Goal: Task Accomplishment & Management: Use online tool/utility

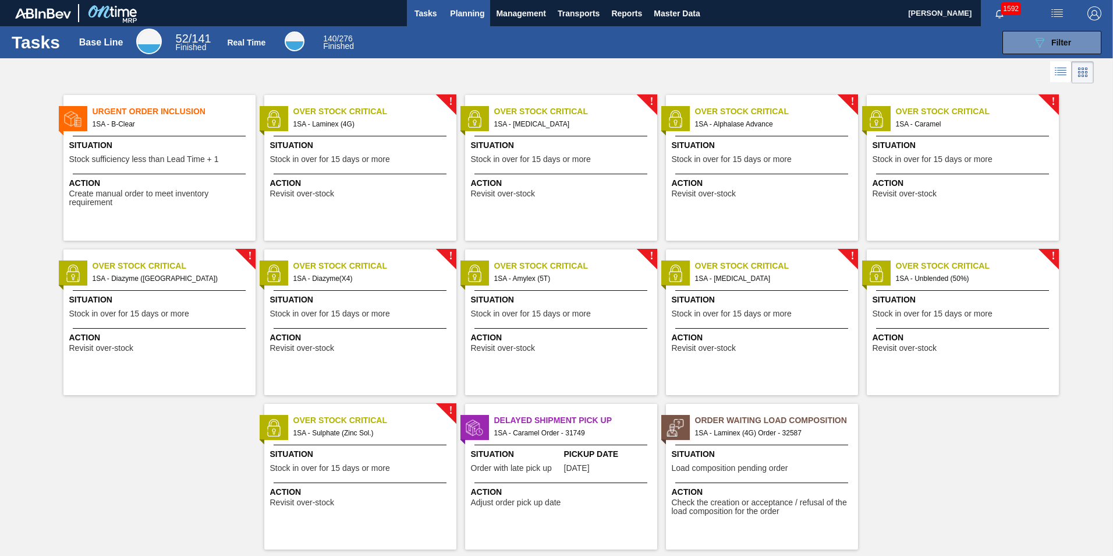
click at [466, 13] on span "Planning" at bounding box center [467, 13] width 34 height 14
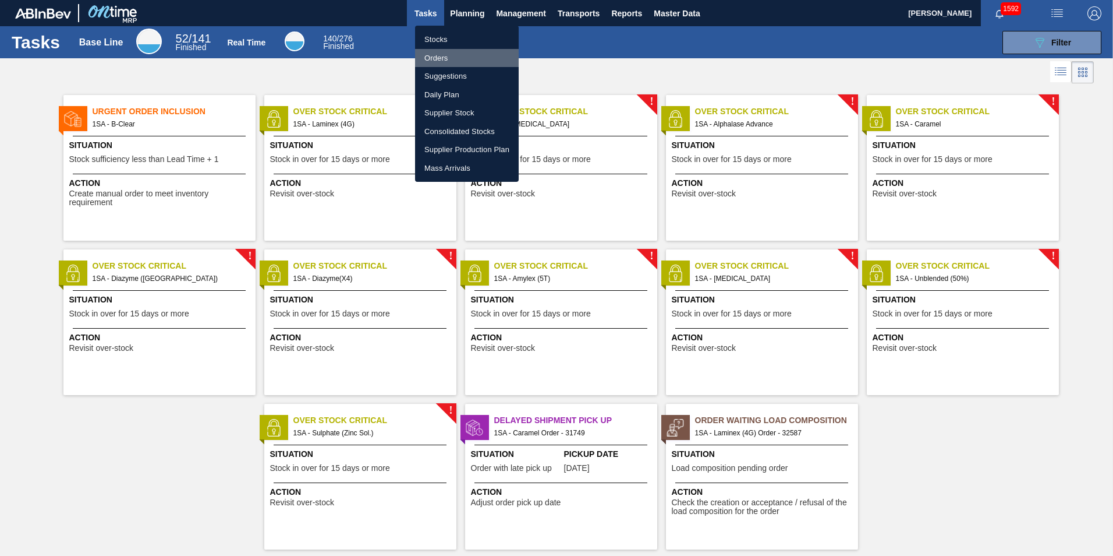
click at [437, 51] on li "Orders" at bounding box center [467, 58] width 104 height 19
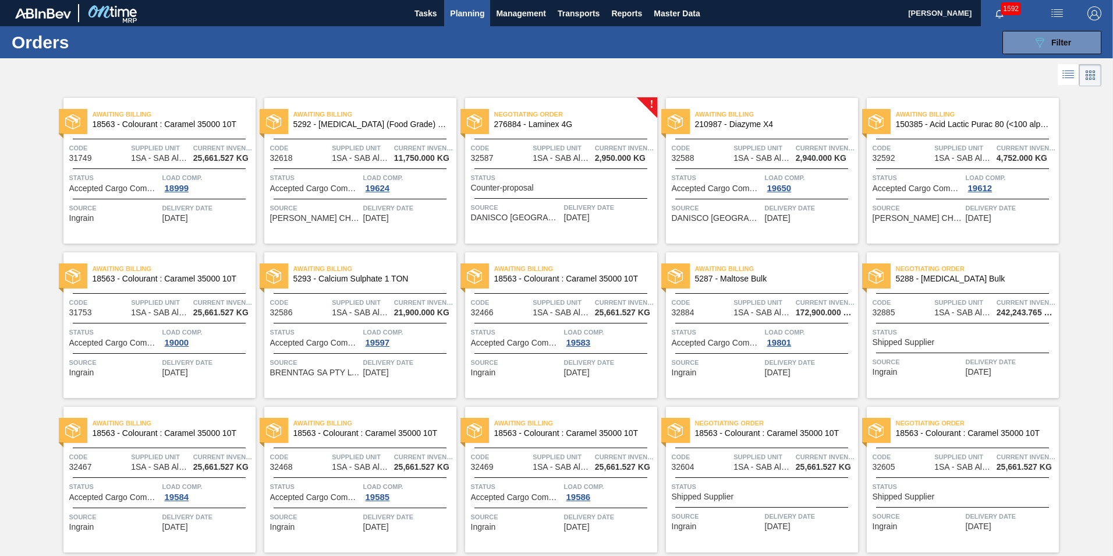
click at [584, 116] on span "Negotiating Order" at bounding box center [575, 114] width 163 height 12
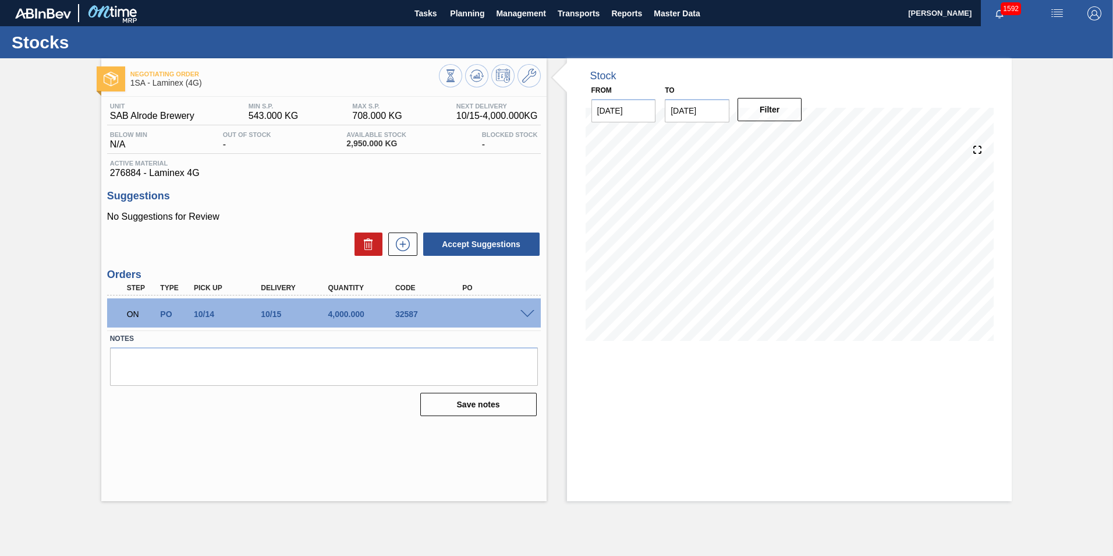
click at [525, 316] on span at bounding box center [528, 314] width 14 height 9
